Goal: Task Accomplishment & Management: Use online tool/utility

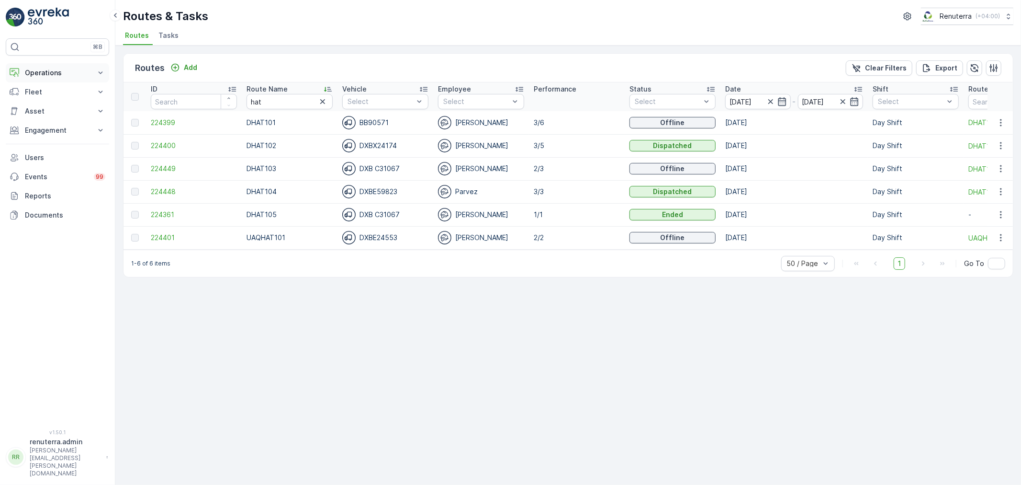
click at [45, 63] on button "Operations" at bounding box center [57, 72] width 103 height 19
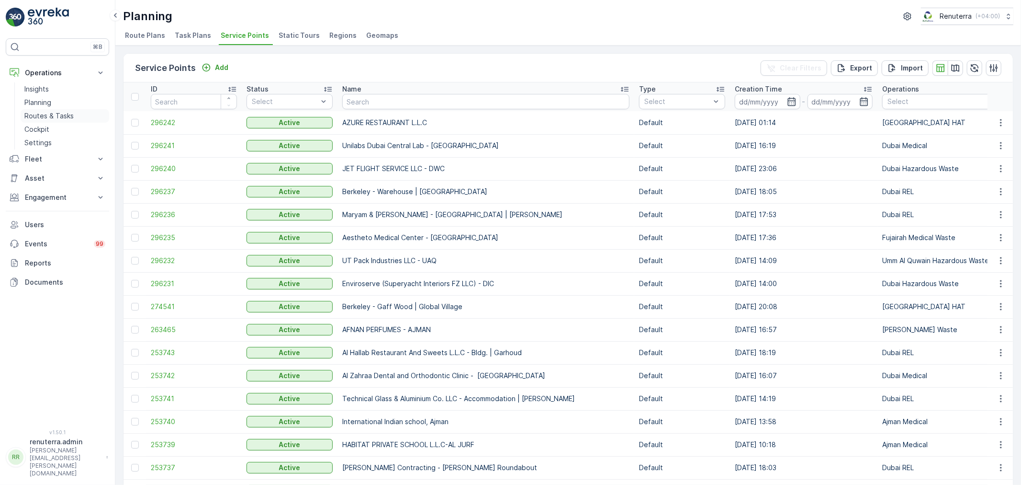
click at [43, 116] on p "Routes & Tasks" at bounding box center [48, 116] width 49 height 10
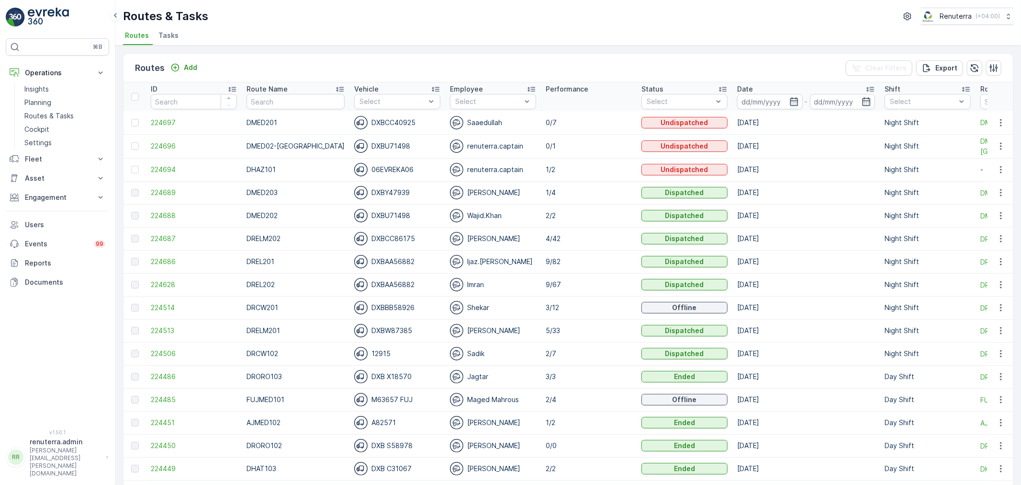
click at [266, 62] on div "Routes Add Clear Filters Export" at bounding box center [569, 68] width 890 height 29
click at [170, 308] on span "224514" at bounding box center [194, 308] width 86 height 10
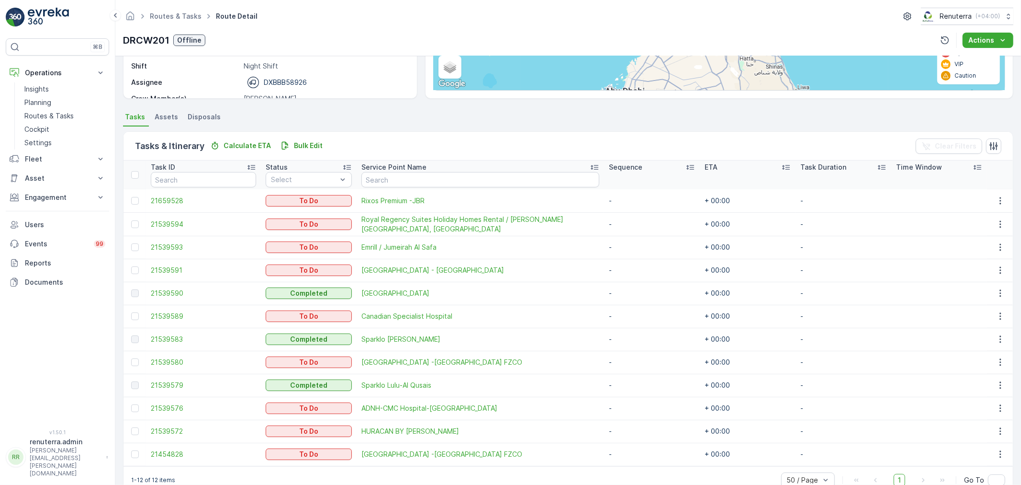
scroll to position [178, 0]
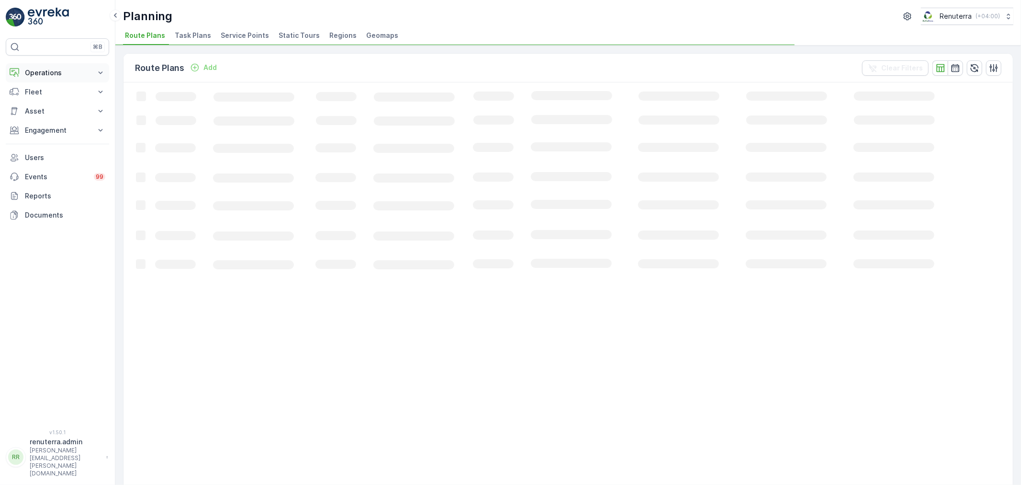
click at [56, 72] on p "Operations" at bounding box center [57, 73] width 65 height 10
click at [59, 112] on p "Routes & Tasks" at bounding box center [48, 116] width 49 height 10
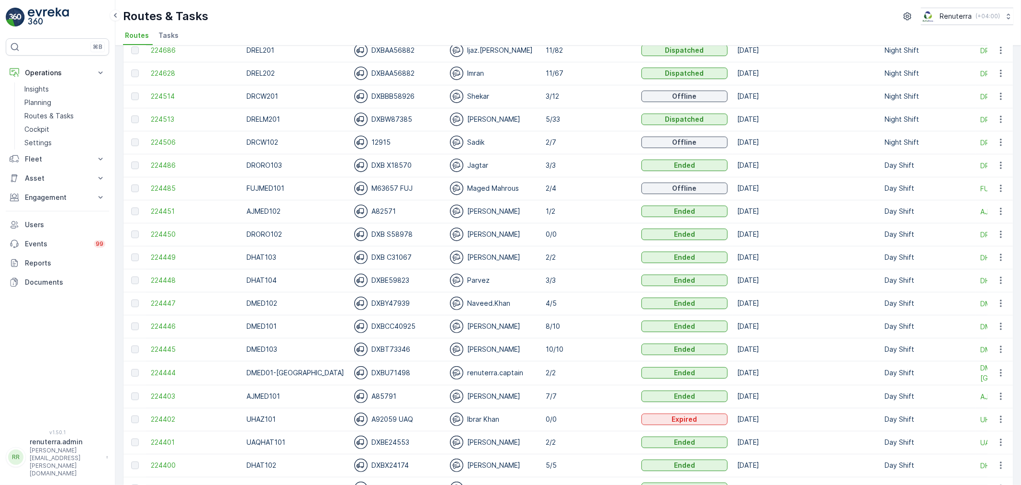
scroll to position [213, 0]
click at [160, 206] on span "224451" at bounding box center [194, 210] width 86 height 10
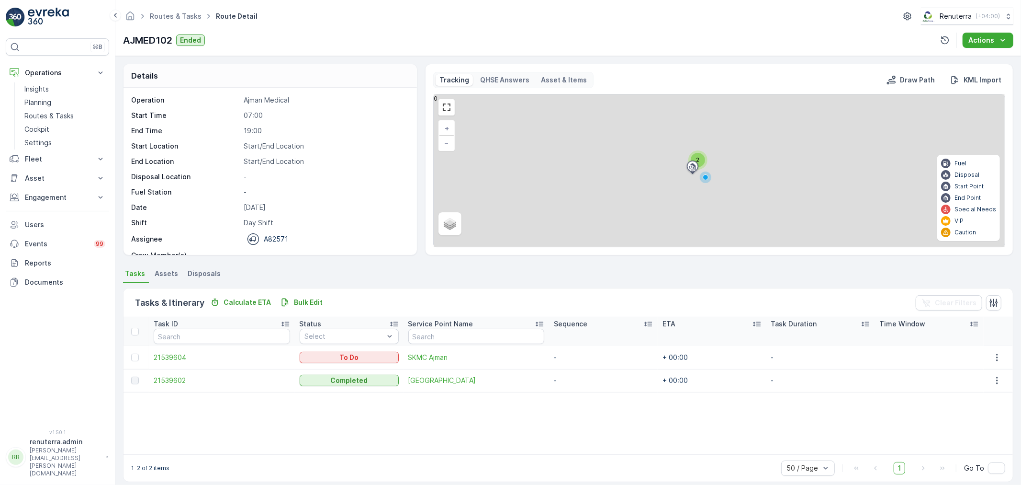
scroll to position [9, 0]
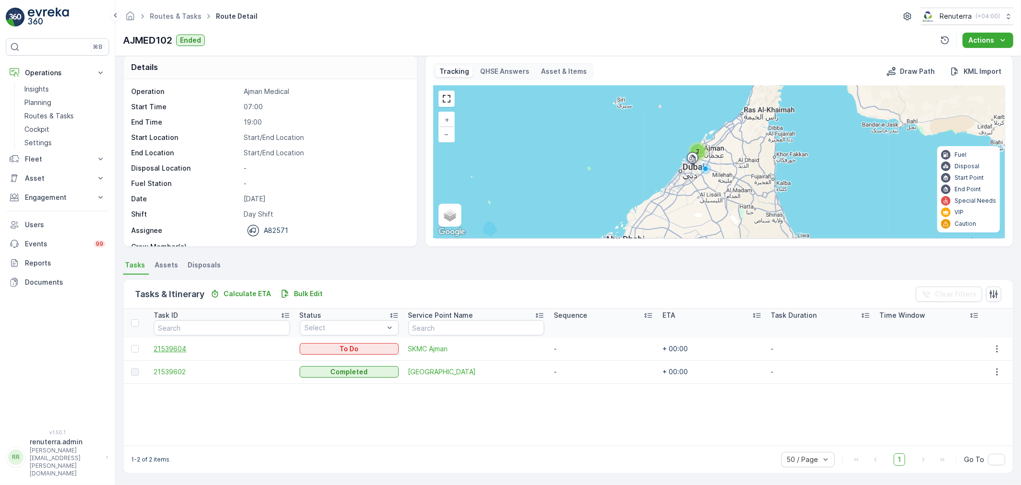
click at [169, 347] on span "21539604" at bounding box center [222, 349] width 136 height 10
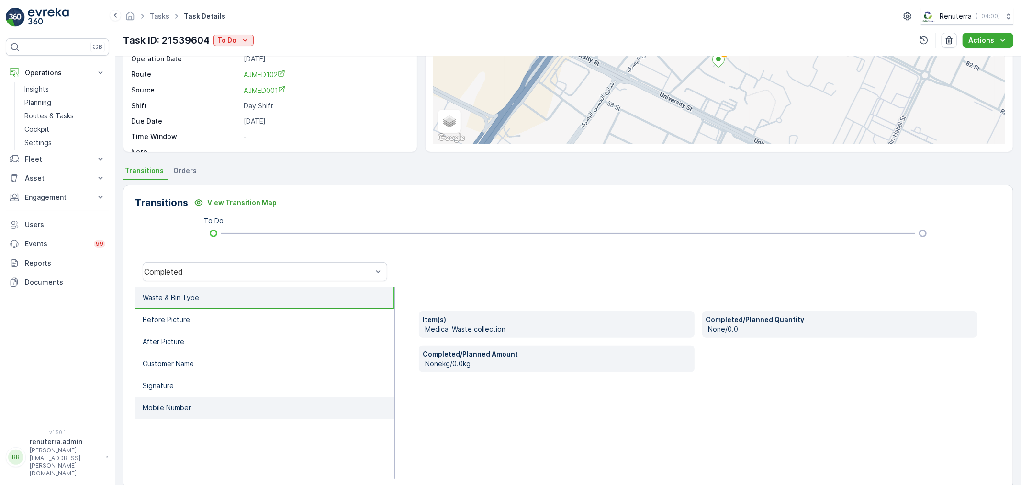
scroll to position [118, 0]
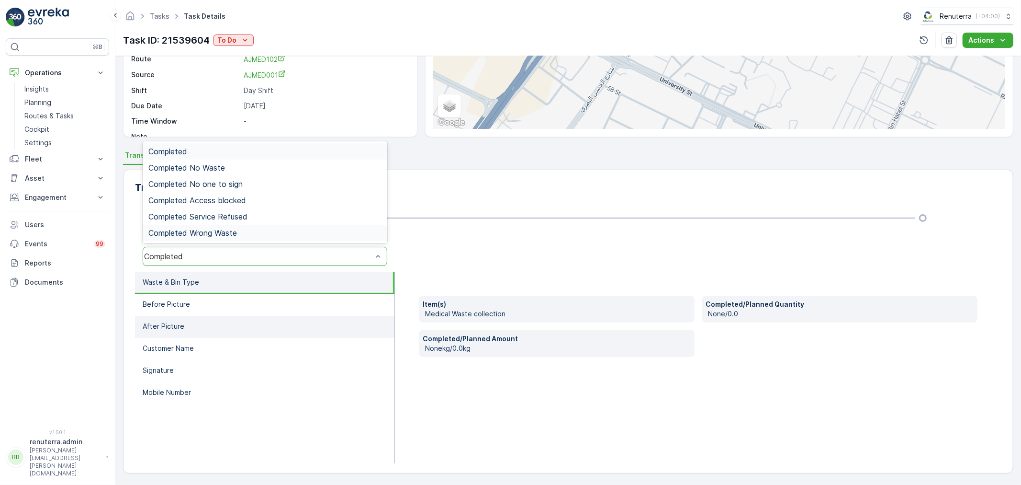
drag, startPoint x: 294, startPoint y: 362, endPoint x: 289, endPoint y: 327, distance: 34.9
click at [294, 360] on li "Signature" at bounding box center [265, 371] width 260 height 22
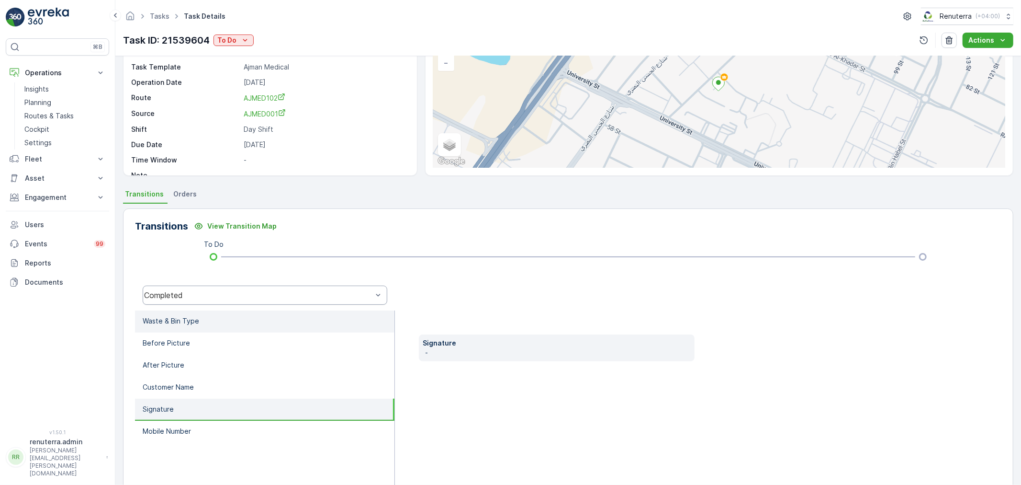
scroll to position [0, 0]
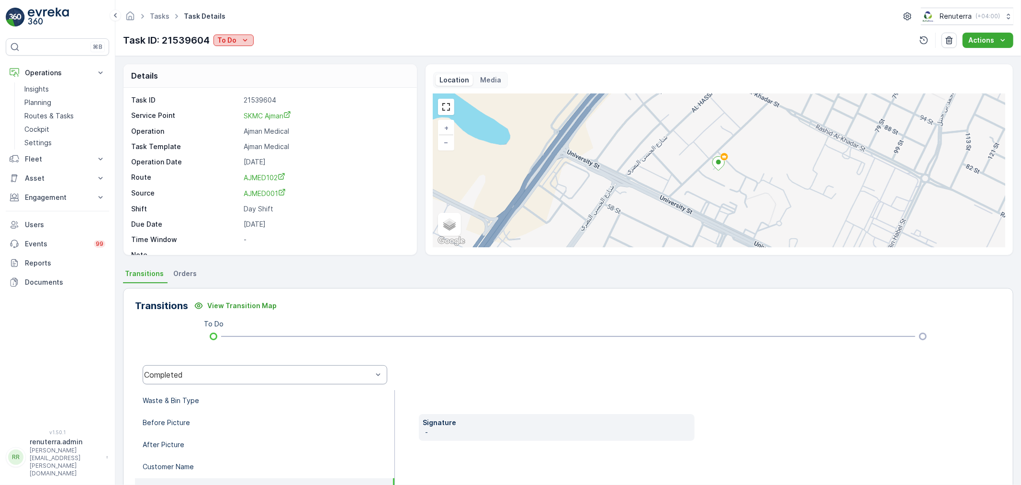
click at [236, 43] on p "To Do" at bounding box center [226, 40] width 19 height 10
click at [263, 79] on span "Completed No one to sign" at bounding box center [262, 82] width 85 height 10
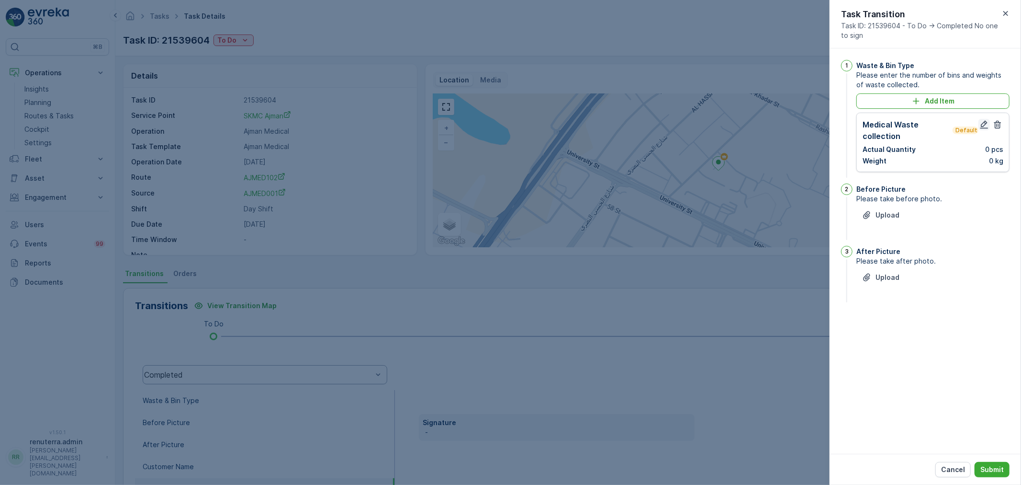
click at [981, 123] on icon "button" at bounding box center [985, 125] width 10 height 10
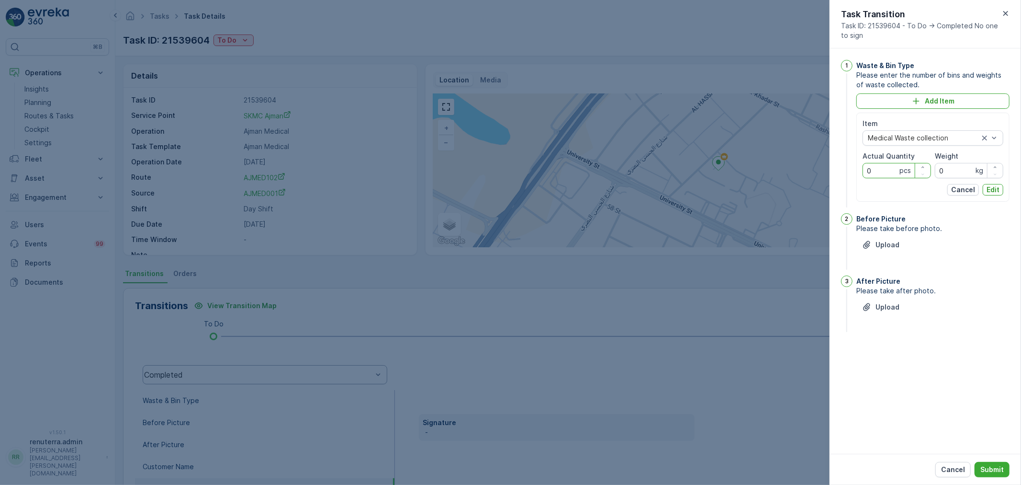
click at [883, 173] on Quantity "0" at bounding box center [897, 170] width 68 height 15
click at [884, 174] on Quantity "0" at bounding box center [897, 170] width 68 height 15
drag, startPoint x: 955, startPoint y: 164, endPoint x: 960, endPoint y: 167, distance: 5.6
click at [959, 167] on input "0" at bounding box center [969, 170] width 68 height 15
click at [960, 167] on input "0" at bounding box center [969, 170] width 68 height 15
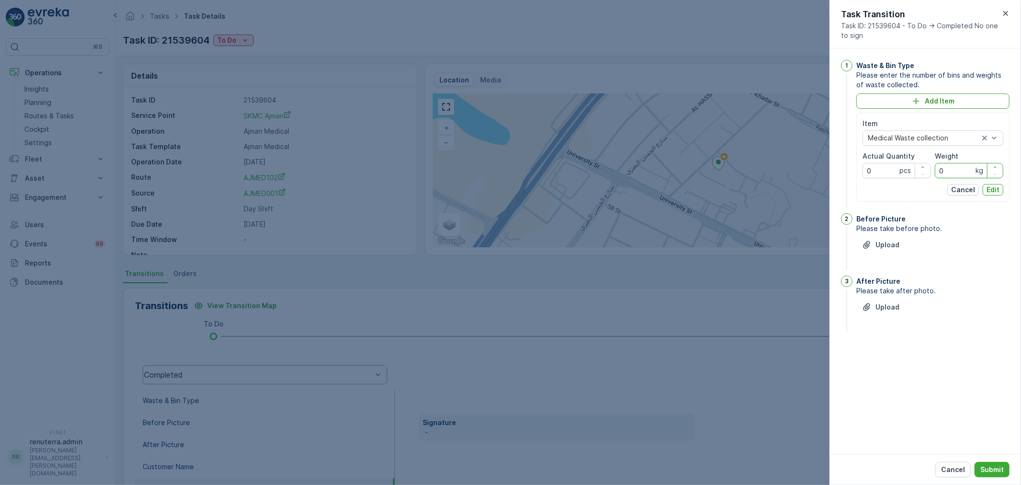
click at [960, 167] on input "0" at bounding box center [969, 170] width 68 height 15
type input "557"
click at [889, 171] on Quantity "0" at bounding box center [897, 170] width 68 height 15
drag, startPoint x: 994, startPoint y: 189, endPoint x: 957, endPoint y: 217, distance: 46.9
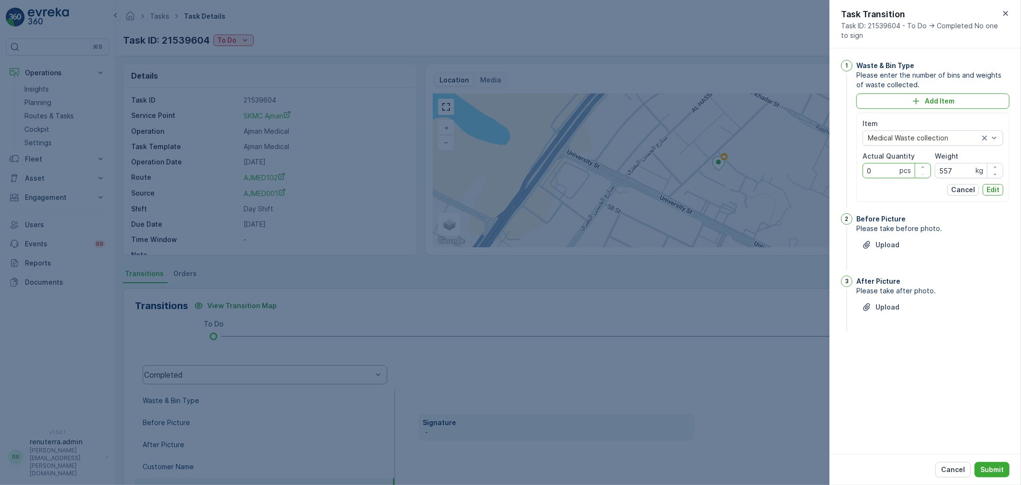
click at [996, 188] on p "Edit" at bounding box center [993, 190] width 13 height 10
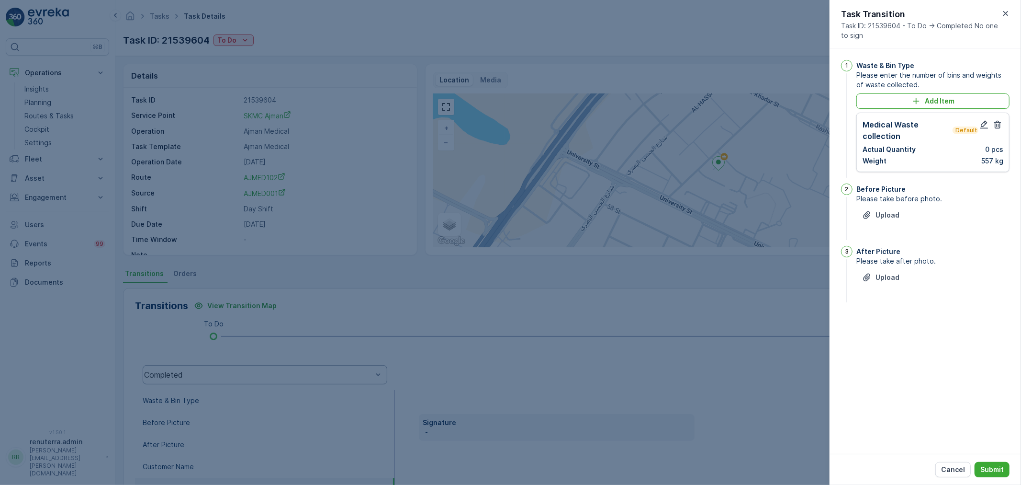
click at [978, 123] on div "Medical Waste collection Default" at bounding box center [921, 130] width 116 height 23
click at [981, 128] on icon "button" at bounding box center [985, 125] width 8 height 8
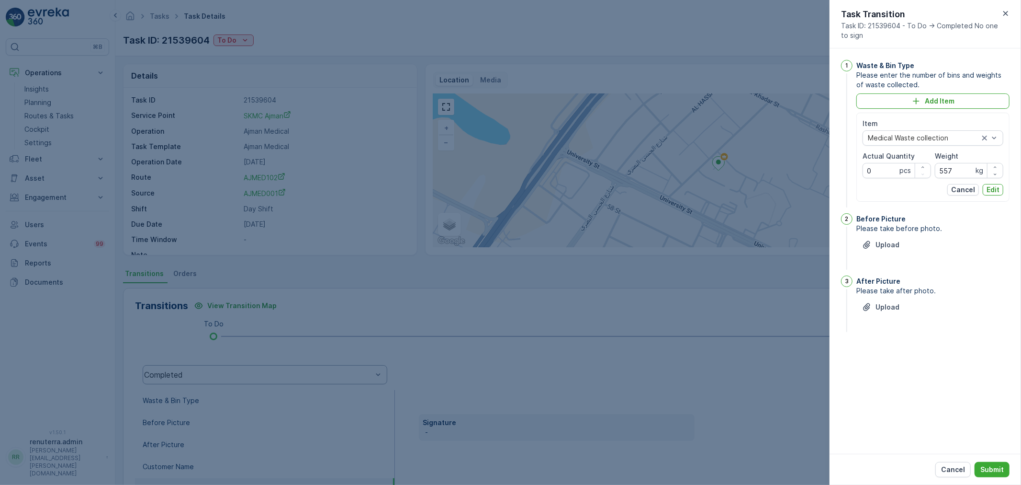
click at [883, 181] on div "Item Medical Waste collection Actual Quantity 0 pcs Weight 557 kg Cancel Edit" at bounding box center [933, 157] width 141 height 77
click at [890, 171] on Quantity "0" at bounding box center [897, 170] width 68 height 15
type Quantity "0"
type Quantity "54"
drag, startPoint x: 1003, startPoint y: 180, endPoint x: 997, endPoint y: 188, distance: 10.0
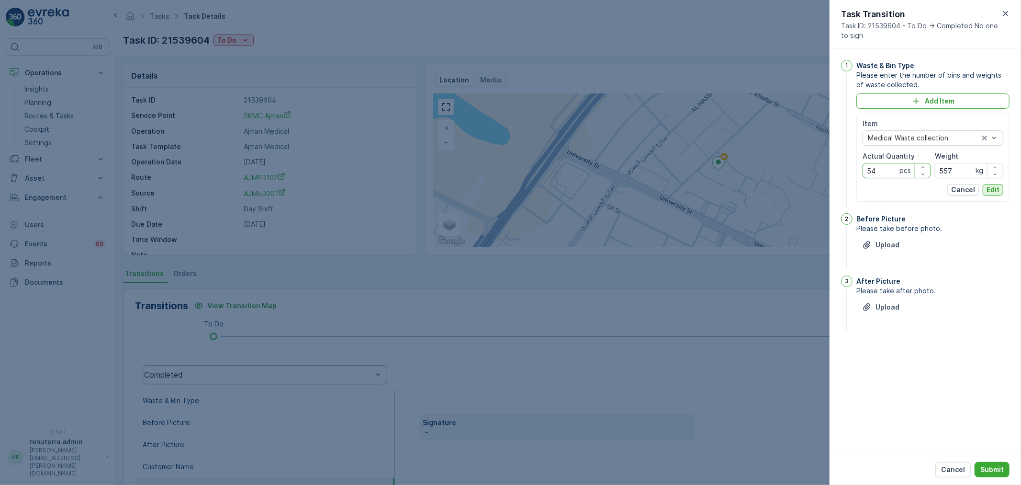
click at [998, 186] on div "Item Medical Waste collection Actual Quantity 54 pcs Weight 557 kg Cancel Edit" at bounding box center [933, 157] width 141 height 77
click at [997, 188] on p "Edit" at bounding box center [993, 190] width 13 height 10
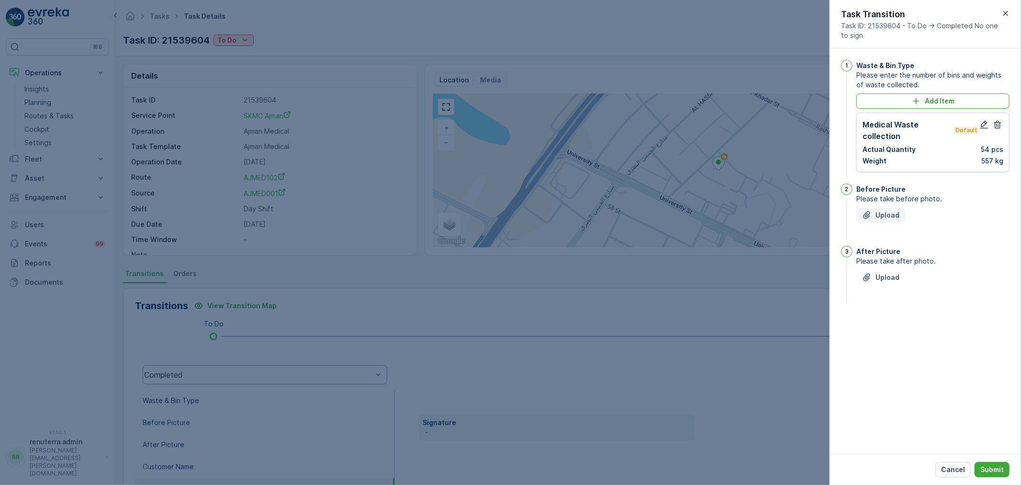
click at [891, 213] on p "Upload" at bounding box center [888, 215] width 24 height 10
click at [874, 323] on div "Upload" at bounding box center [880, 325] width 37 height 10
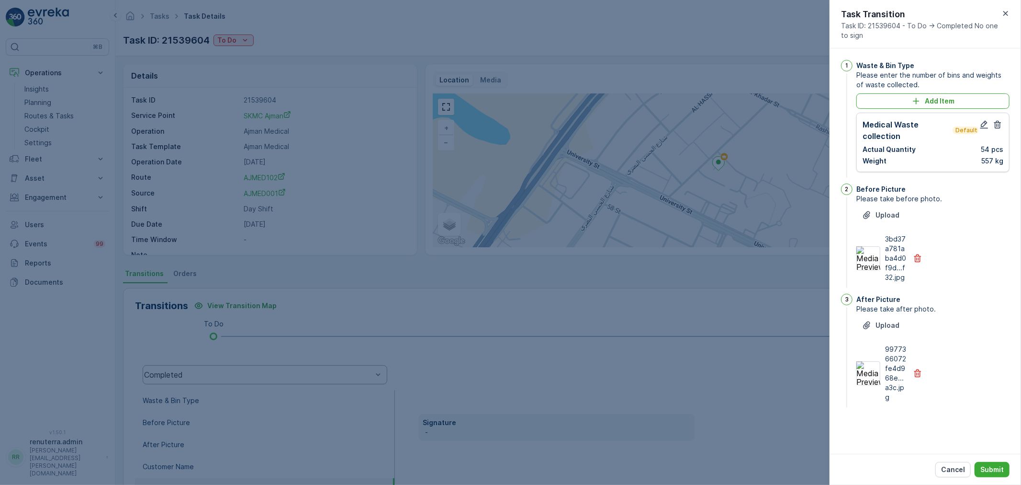
click at [853, 365] on div "3" at bounding box center [846, 351] width 11 height 116
click at [860, 362] on img at bounding box center [869, 373] width 24 height 24
click at [990, 463] on button "Submit" at bounding box center [992, 469] width 35 height 15
